Goal: Navigation & Orientation: Find specific page/section

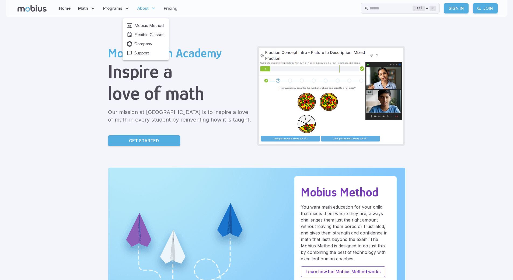
click at [142, 9] on span "About" at bounding box center [142, 8] width 11 height 6
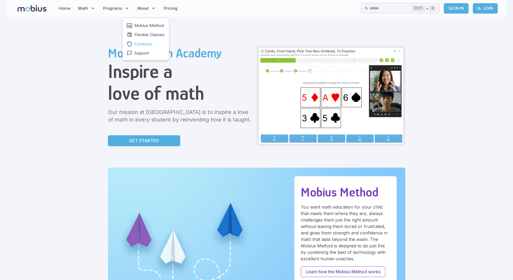
click at [137, 43] on span "Company" at bounding box center [143, 44] width 18 height 6
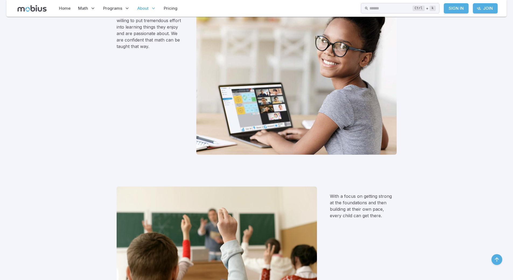
scroll to position [269, 0]
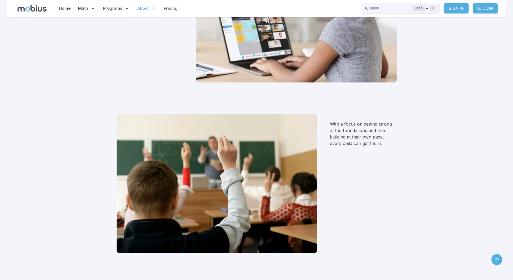
click at [63, 172] on section "Our mission at Mobius Academy is to Inspire a love of math in every student by …" at bounding box center [256, 260] width 513 height 1025
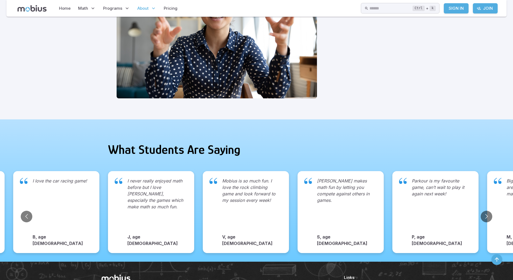
scroll to position [830, 0]
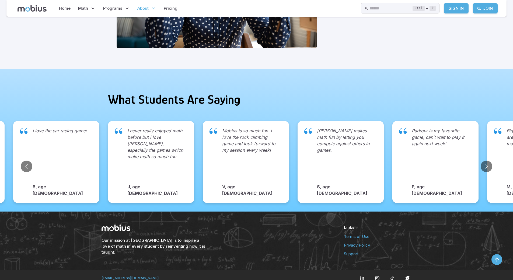
click at [362, 242] on link "Privacy Policy" at bounding box center [378, 245] width 68 height 6
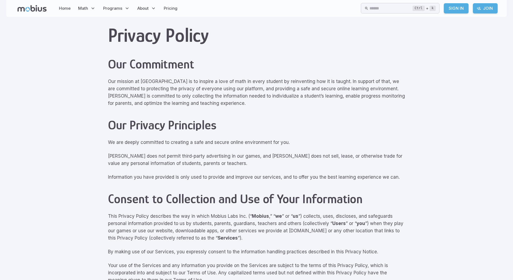
drag, startPoint x: 211, startPoint y: 214, endPoint x: 245, endPoint y: 215, distance: 33.9
click at [245, 215] on p "This Privacy Policy describes the way in which Mobius Labs Inc. (“ Mobius ,” “ …" at bounding box center [256, 226] width 297 height 29
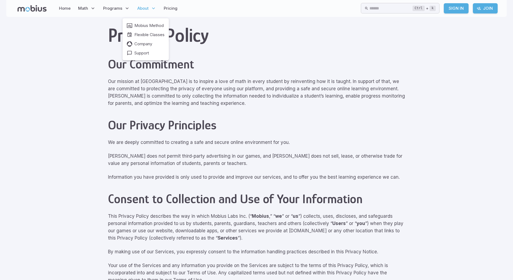
click at [139, 8] on span "About" at bounding box center [142, 8] width 11 height 6
click at [143, 43] on span "Company" at bounding box center [143, 44] width 18 height 6
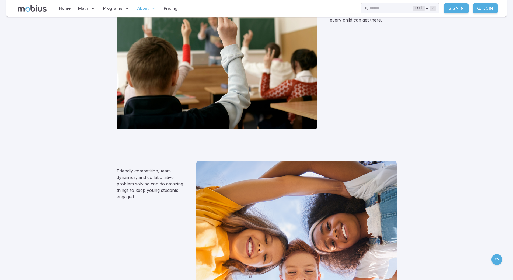
scroll to position [404, 0]
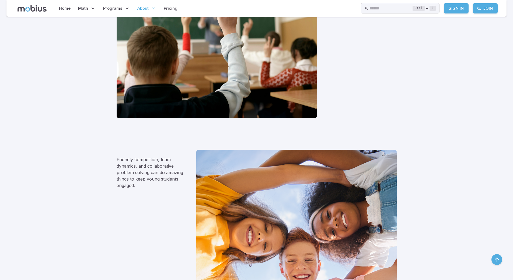
click at [36, 9] on icon at bounding box center [31, 8] width 29 height 6
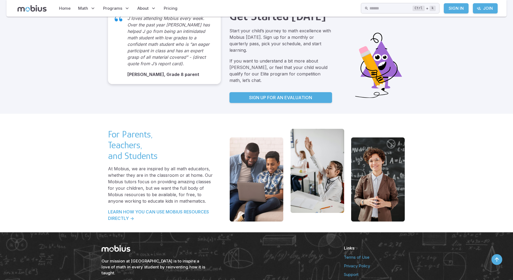
scroll to position [1059, 0]
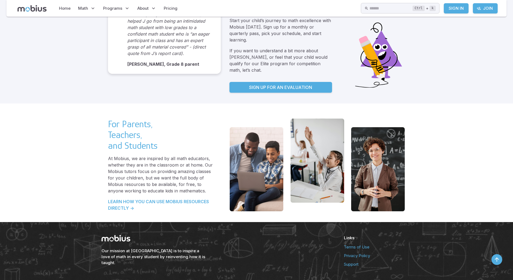
click at [371, 244] on link "Terms of Use" at bounding box center [378, 247] width 68 height 6
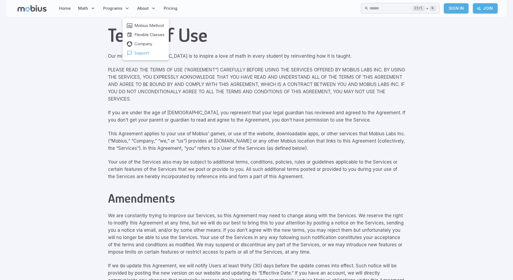
click at [138, 53] on span "Support" at bounding box center [141, 53] width 15 height 6
